Goal: Answer question/provide support: Share knowledge or assist other users

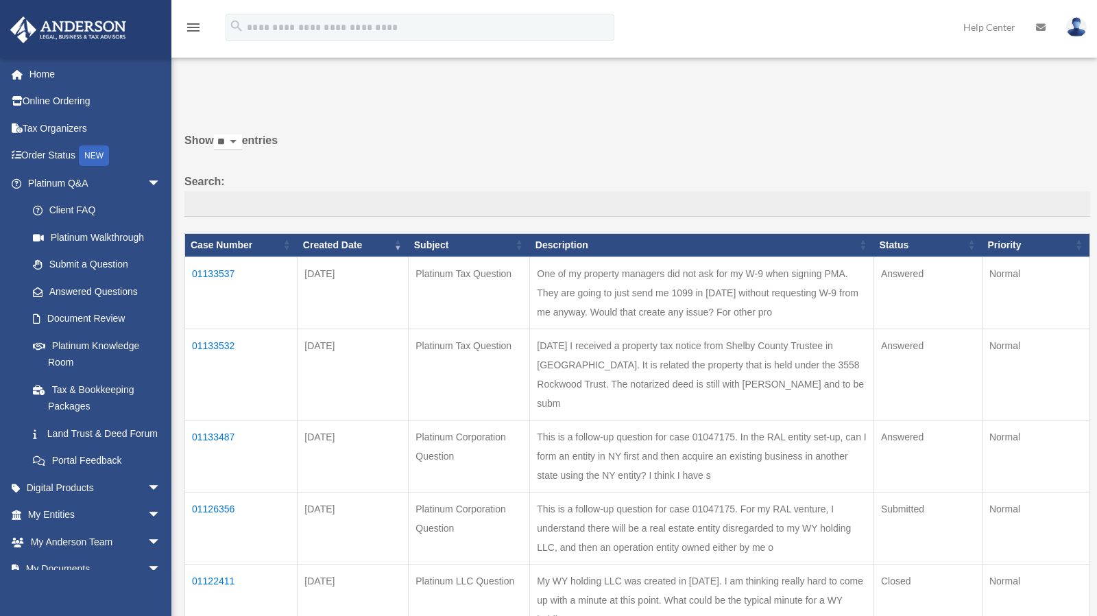
click at [208, 285] on td "01133537" at bounding box center [241, 292] width 112 height 72
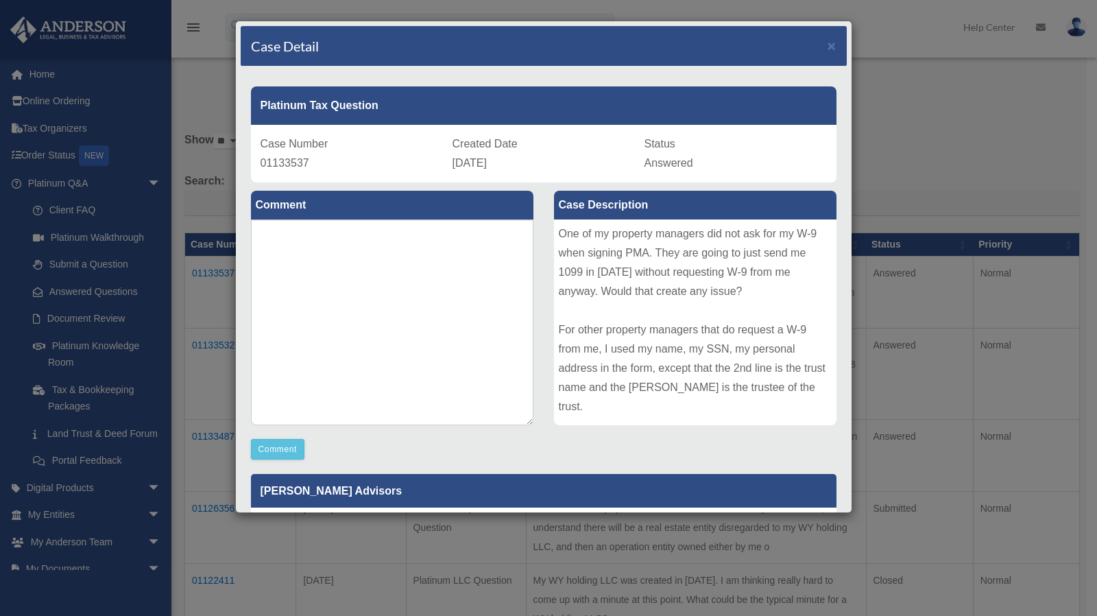
click at [544, 292] on div "Case Description One of my property managers did not ask for my W-9 when signin…" at bounding box center [695, 308] width 303 height 253
click at [544, 311] on div "Case Description One of my property managers did not ask for my W-9 when signin…" at bounding box center [695, 308] width 303 height 253
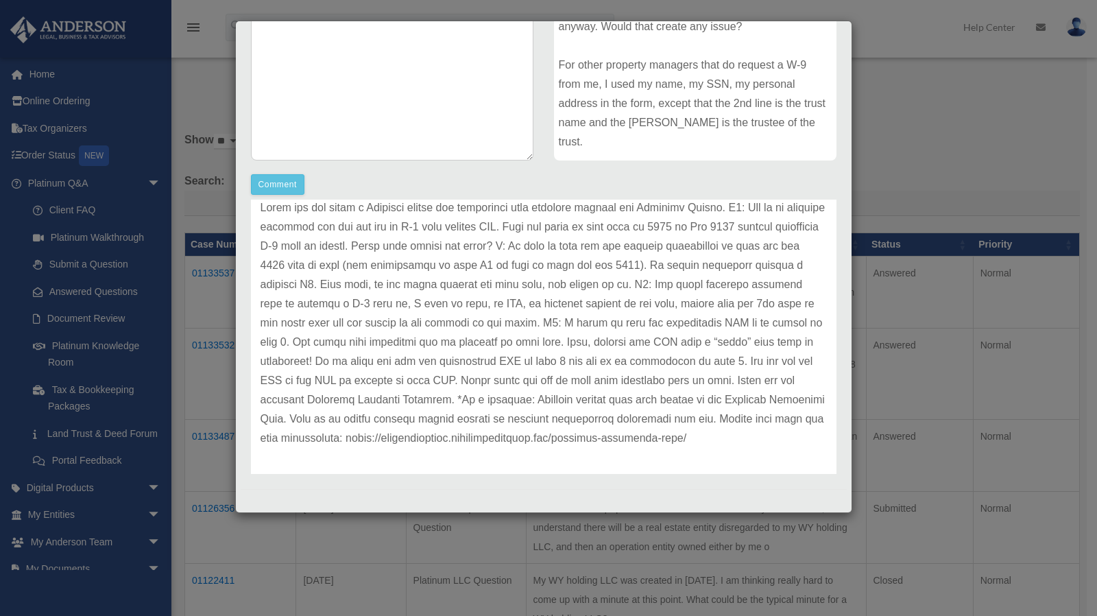
scroll to position [76, 0]
click at [533, 313] on p at bounding box center [544, 320] width 566 height 250
click at [539, 314] on p at bounding box center [544, 320] width 566 height 250
click at [504, 317] on p at bounding box center [544, 320] width 566 height 250
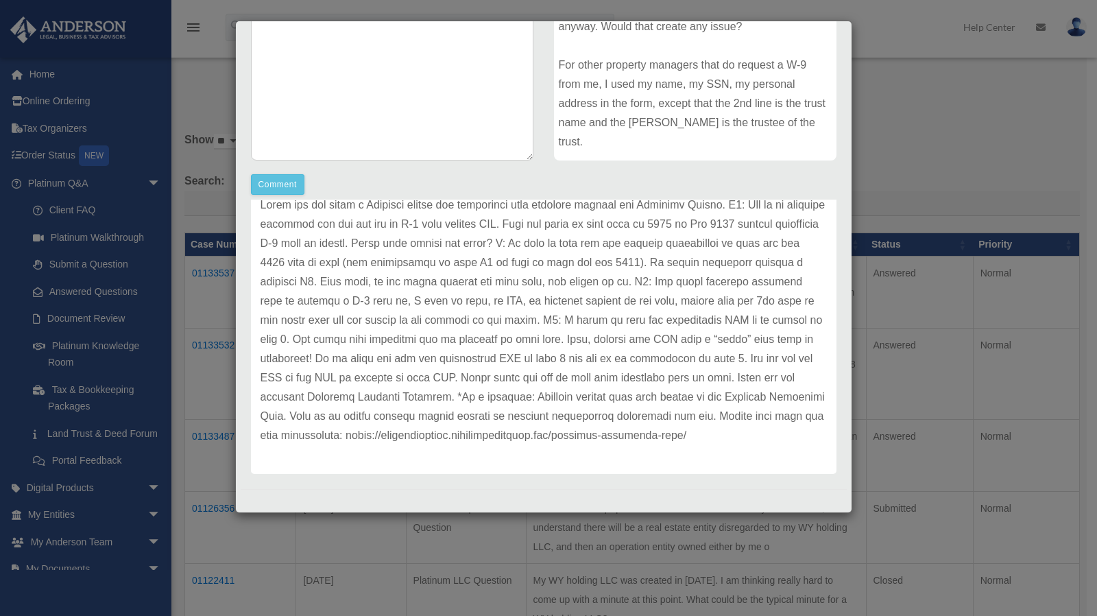
click at [448, 311] on p at bounding box center [544, 320] width 566 height 250
click at [461, 310] on p at bounding box center [544, 320] width 566 height 250
click at [357, 311] on p at bounding box center [544, 320] width 566 height 250
click at [383, 315] on p at bounding box center [544, 320] width 566 height 250
click at [503, 309] on p at bounding box center [544, 320] width 566 height 250
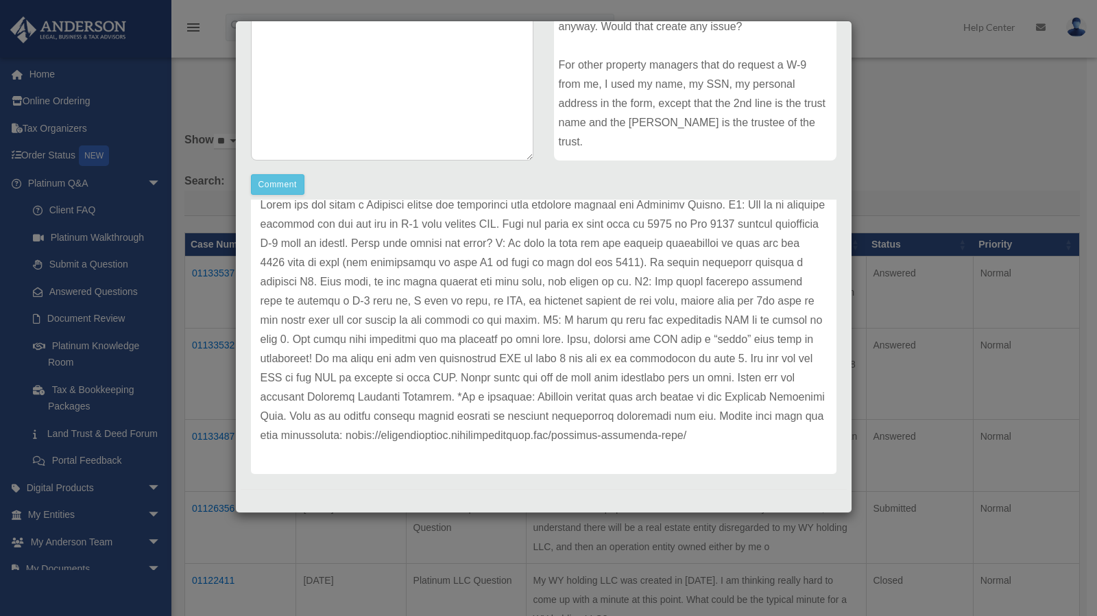
click at [404, 311] on p at bounding box center [544, 320] width 566 height 250
click at [398, 311] on p at bounding box center [544, 320] width 566 height 250
click at [418, 312] on p at bounding box center [544, 320] width 566 height 250
click at [435, 313] on p at bounding box center [544, 320] width 566 height 250
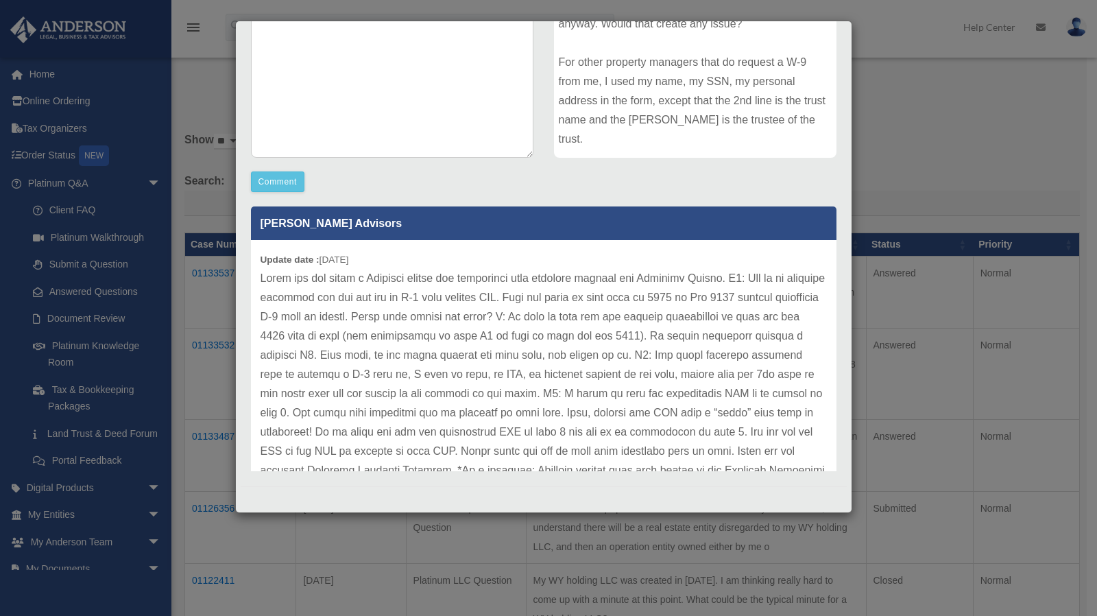
scroll to position [95, 0]
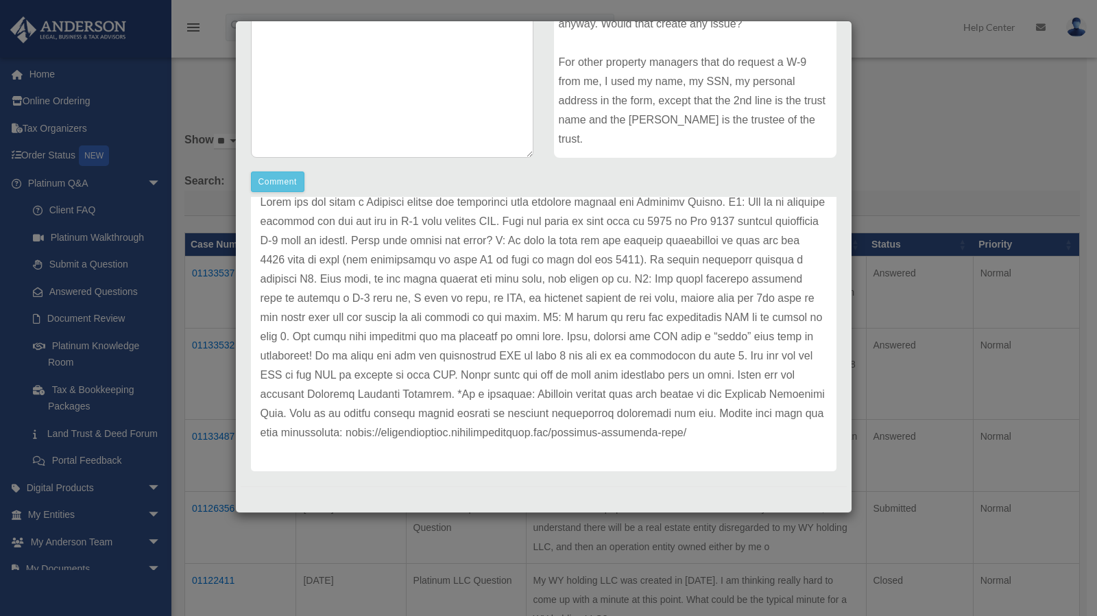
click at [422, 304] on p at bounding box center [544, 318] width 566 height 250
click at [422, 300] on p at bounding box center [544, 318] width 566 height 250
click at [441, 313] on p at bounding box center [544, 318] width 566 height 250
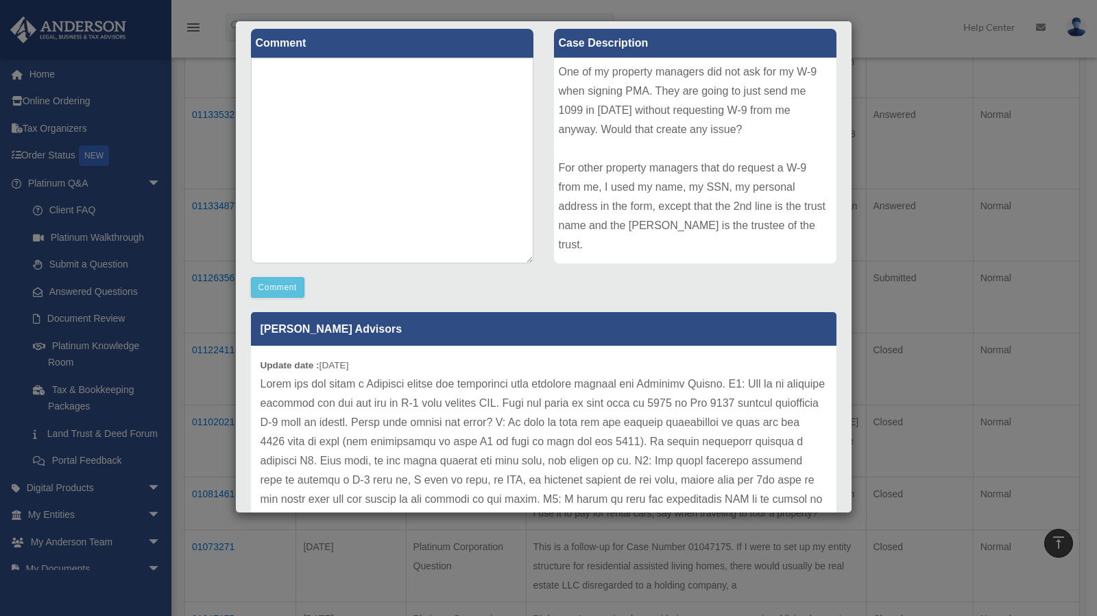
scroll to position [157, 0]
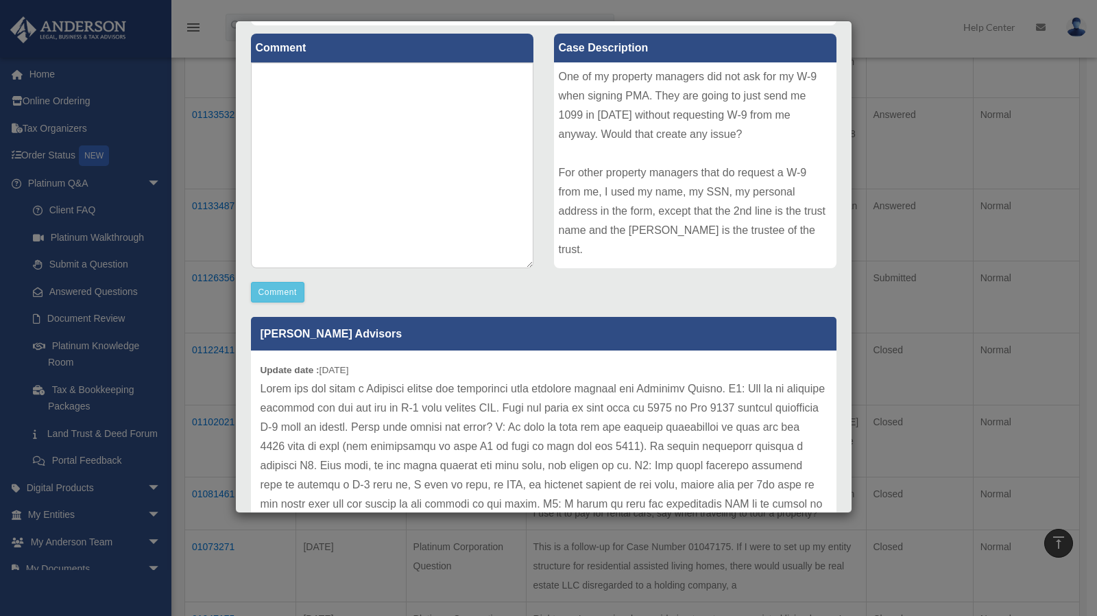
click at [540, 293] on div "Comment Comment Case Description" at bounding box center [544, 305] width 606 height 561
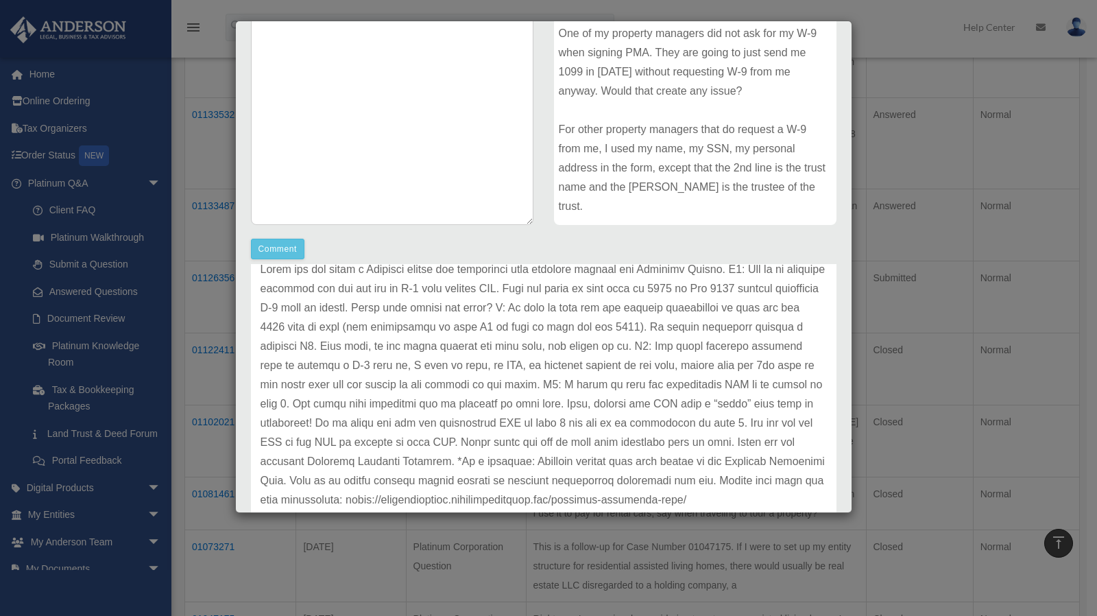
scroll to position [90, 0]
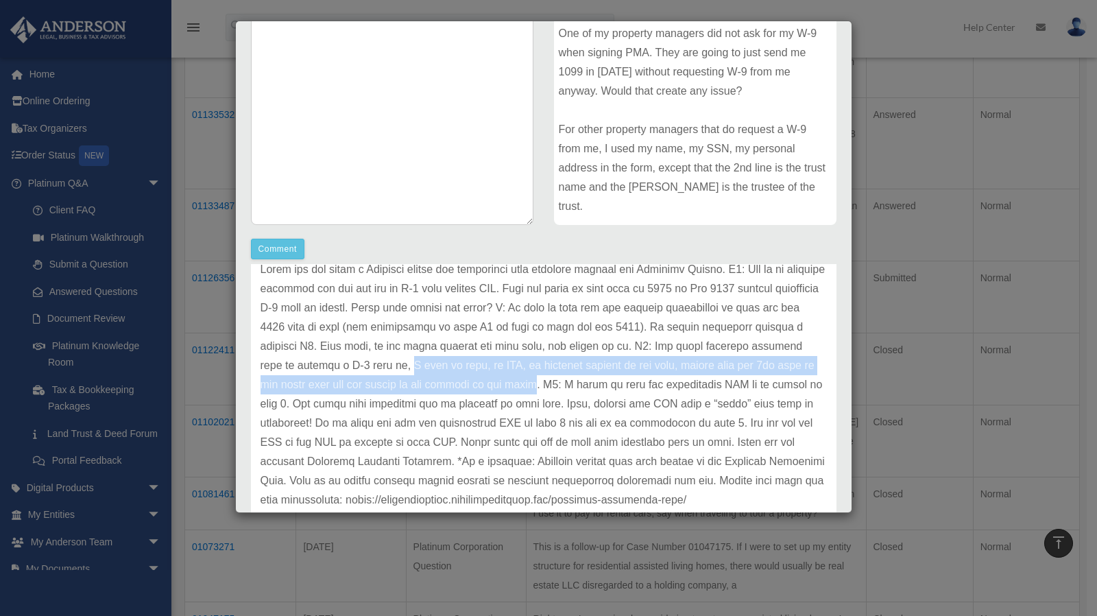
drag, startPoint x: 509, startPoint y: 349, endPoint x: 652, endPoint y: 376, distance: 145.2
click at [652, 376] on p at bounding box center [544, 385] width 566 height 250
copy p "I used my name, my SSN, my personal address in the form, except that the 2nd li…"
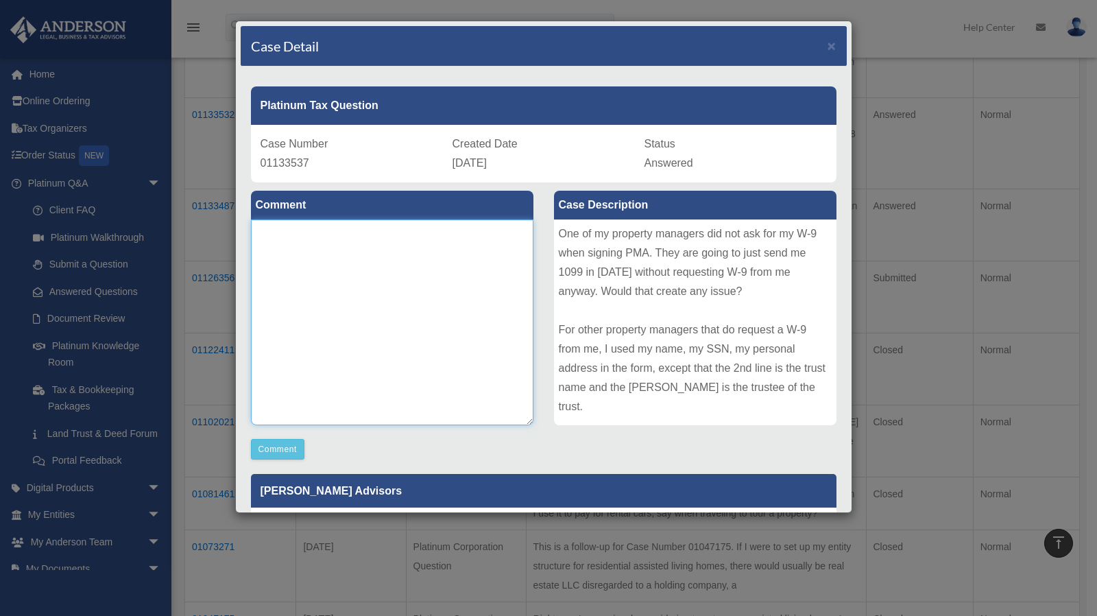
click at [389, 259] on textarea at bounding box center [392, 322] width 282 height 206
paste textarea "**********"
click at [390, 267] on textarea "**********" at bounding box center [392, 322] width 282 height 206
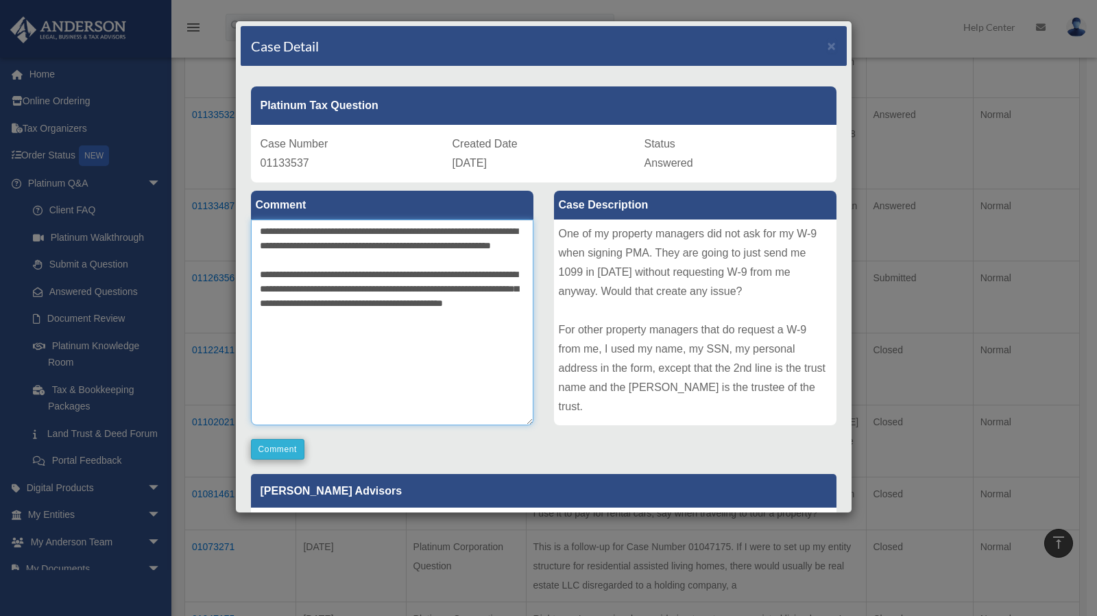
type textarea "**********"
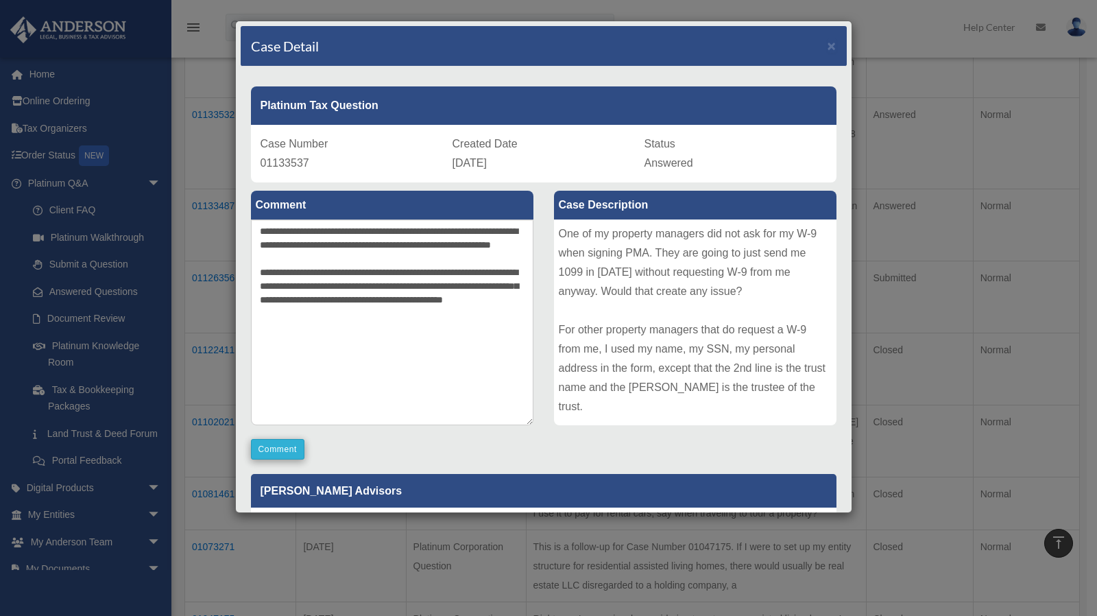
click at [290, 455] on button "Comment" at bounding box center [278, 449] width 54 height 21
